Goal: Information Seeking & Learning: Learn about a topic

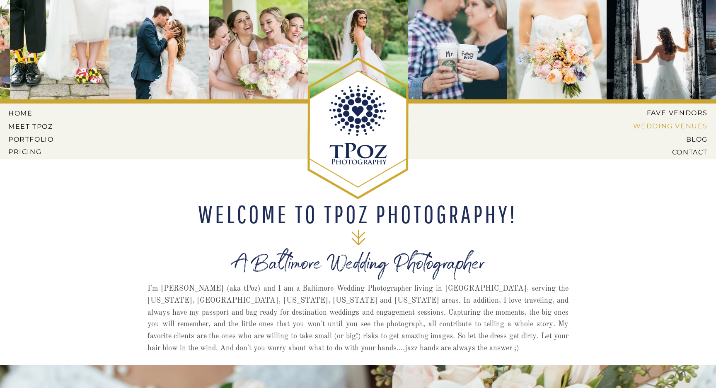
click at [669, 126] on nav "Wedding Venues" at bounding box center [664, 125] width 87 height 7
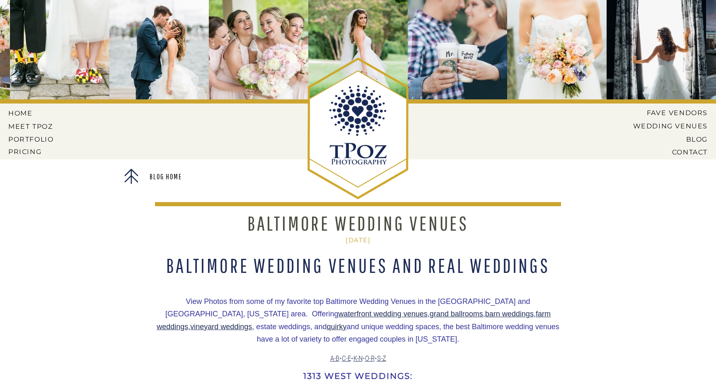
click at [364, 127] on div at bounding box center [358, 128] width 106 height 152
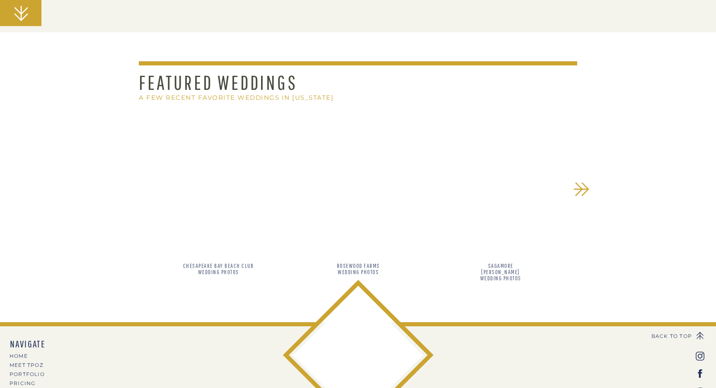
scroll to position [732, 0]
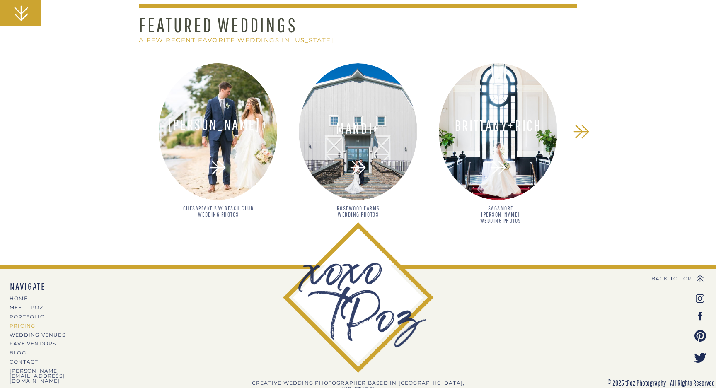
click at [25, 327] on nav "PRICING" at bounding box center [46, 326] width 72 height 5
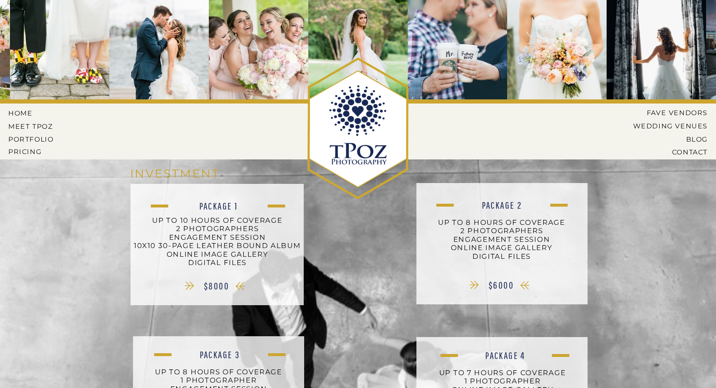
click at [356, 99] on div at bounding box center [358, 128] width 106 height 152
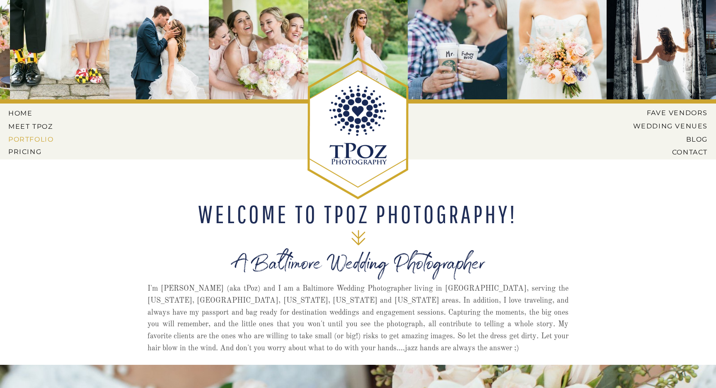
click at [39, 139] on nav "PORTFOLIO" at bounding box center [31, 139] width 47 height 7
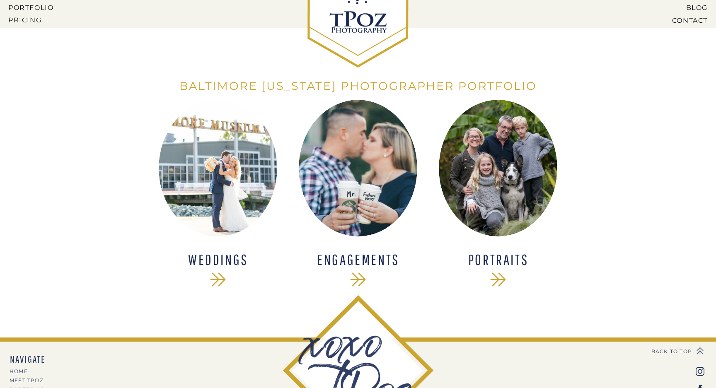
scroll to position [135, 0]
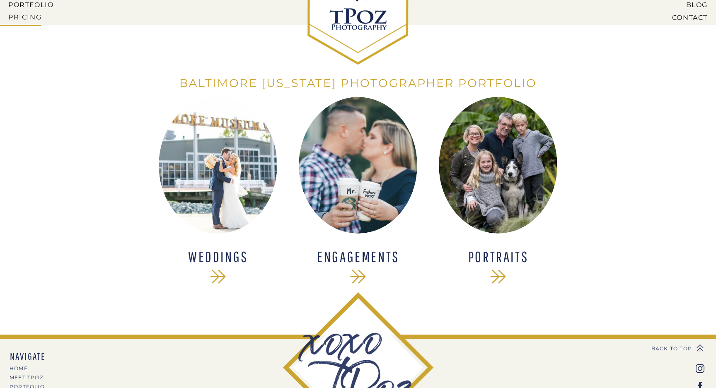
click at [216, 254] on h1 "WEDDINGS" at bounding box center [218, 258] width 108 height 16
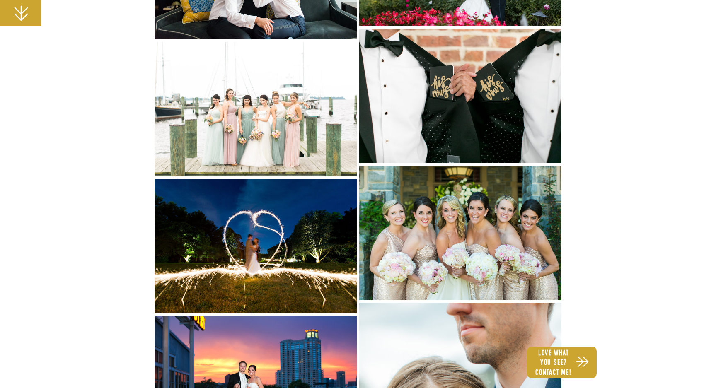
scroll to position [5633, 0]
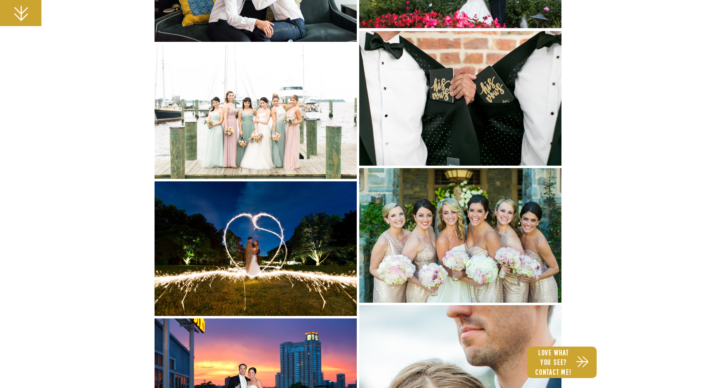
click at [465, 82] on img at bounding box center [460, 98] width 202 height 135
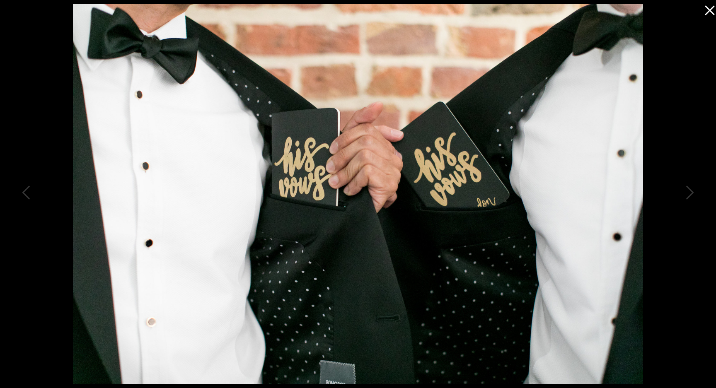
click at [708, 10] on icon at bounding box center [708, 8] width 17 height 17
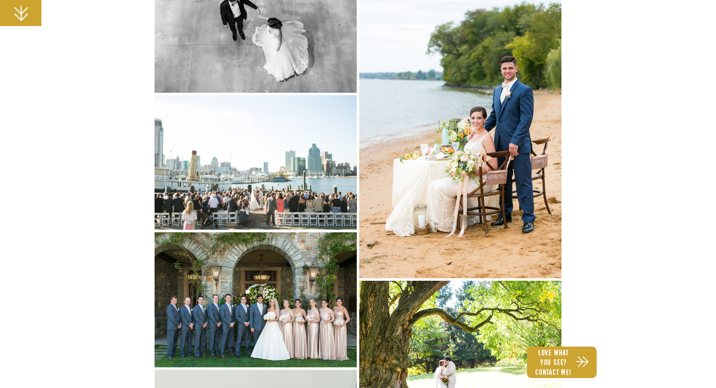
scroll to position [7777, 0]
